Goal: Find specific page/section: Find specific page/section

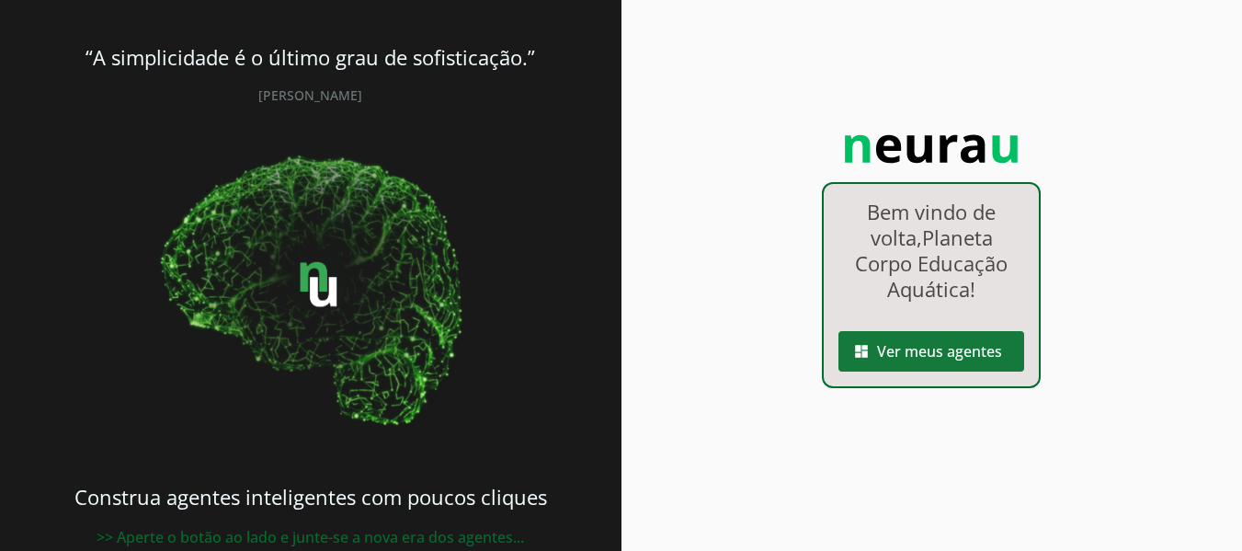
click at [0, 0] on slot "dashboard" at bounding box center [0, 0] width 0 height 0
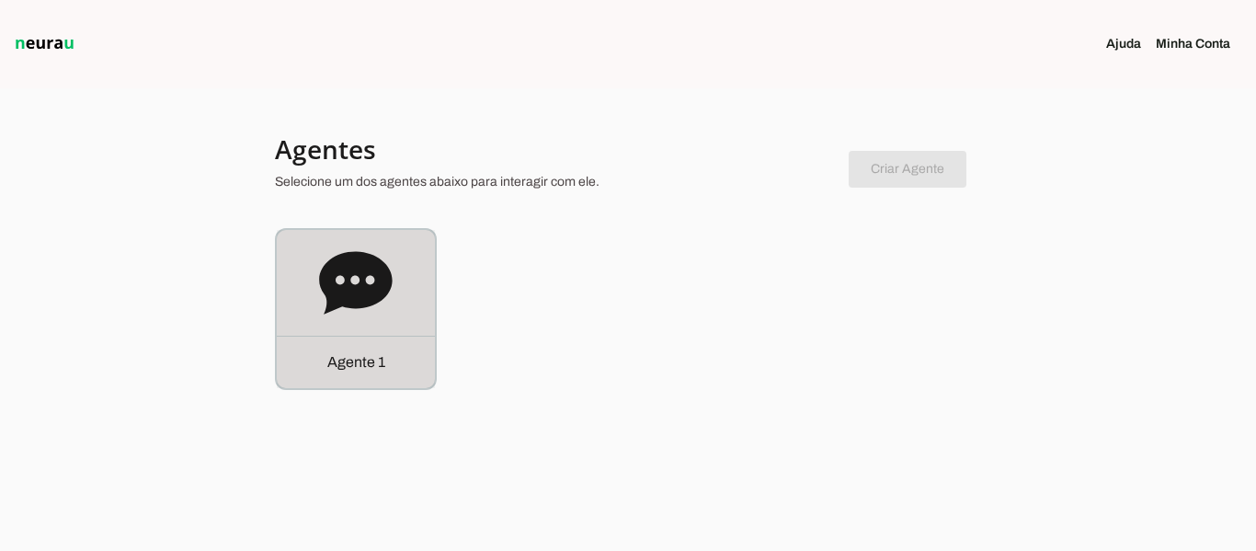
click at [384, 280] on icon at bounding box center [355, 282] width 73 height 63
